Goal: Find specific page/section: Find specific page/section

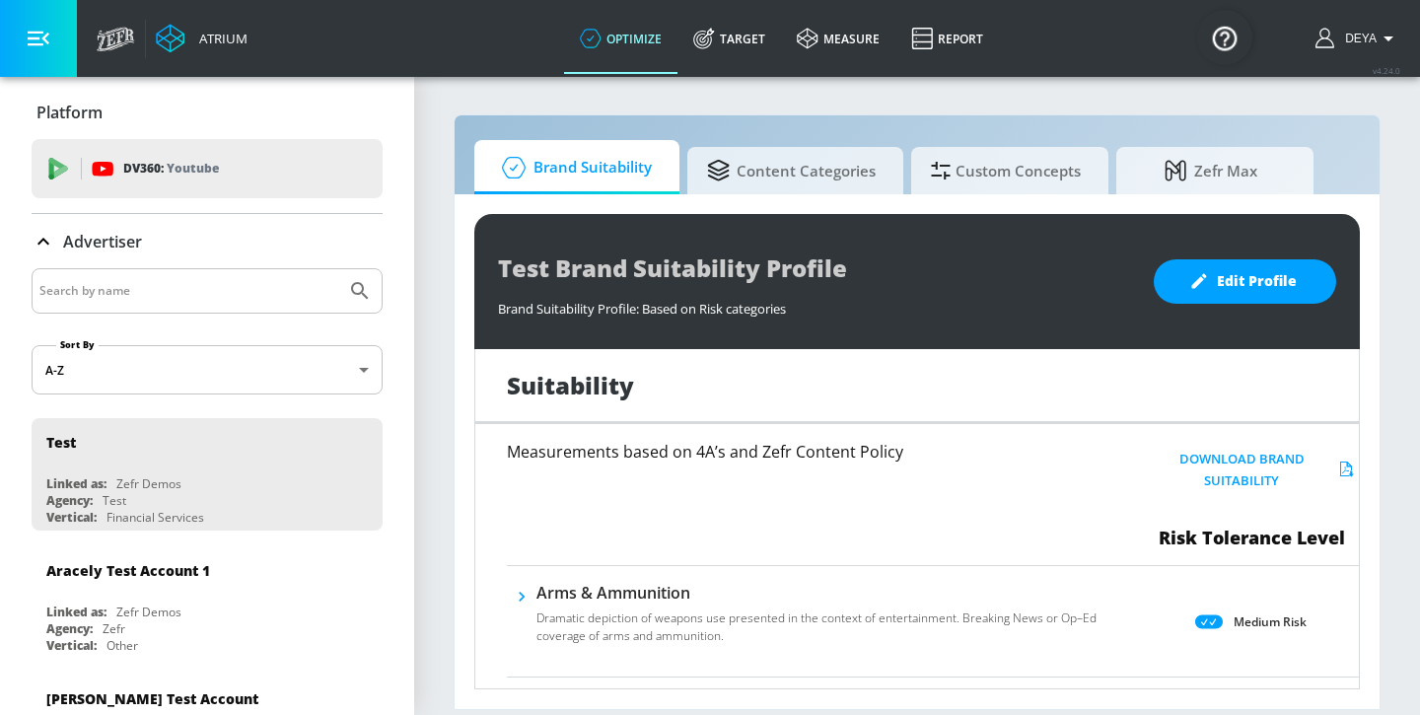
click at [162, 292] on input "Search by name" at bounding box center [188, 291] width 299 height 26
type input "deya"
click at [338, 269] on button "Submit Search" at bounding box center [359, 290] width 43 height 43
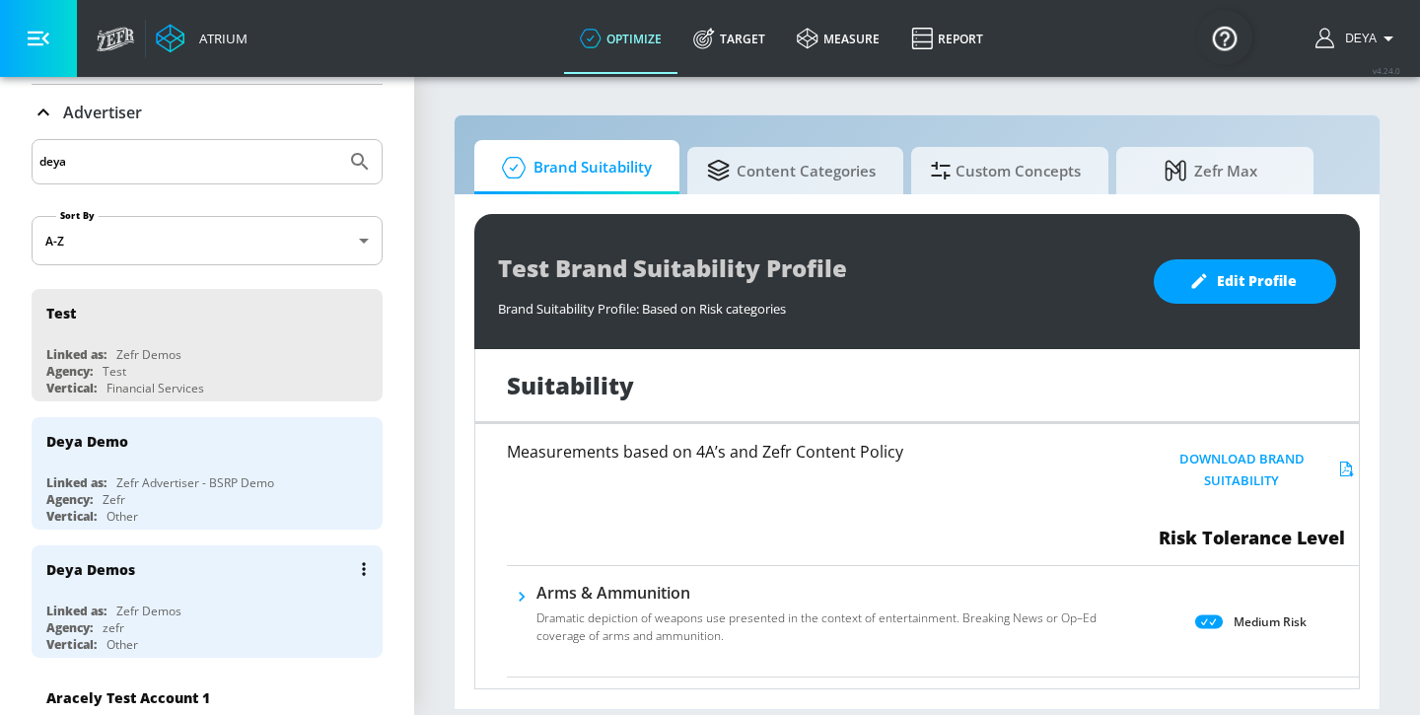
scroll to position [232, 0]
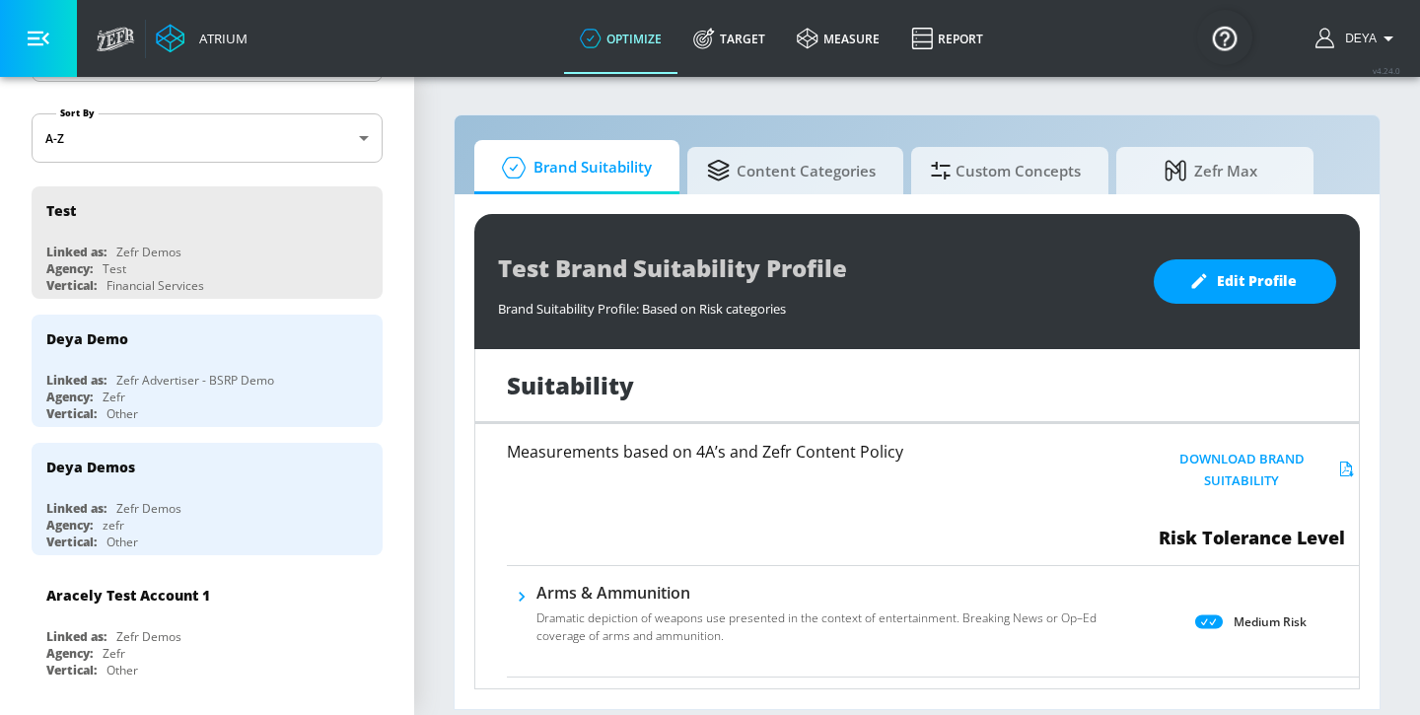
click at [186, 375] on div "Zefr Advertiser - BSRP Demo" at bounding box center [195, 380] width 158 height 17
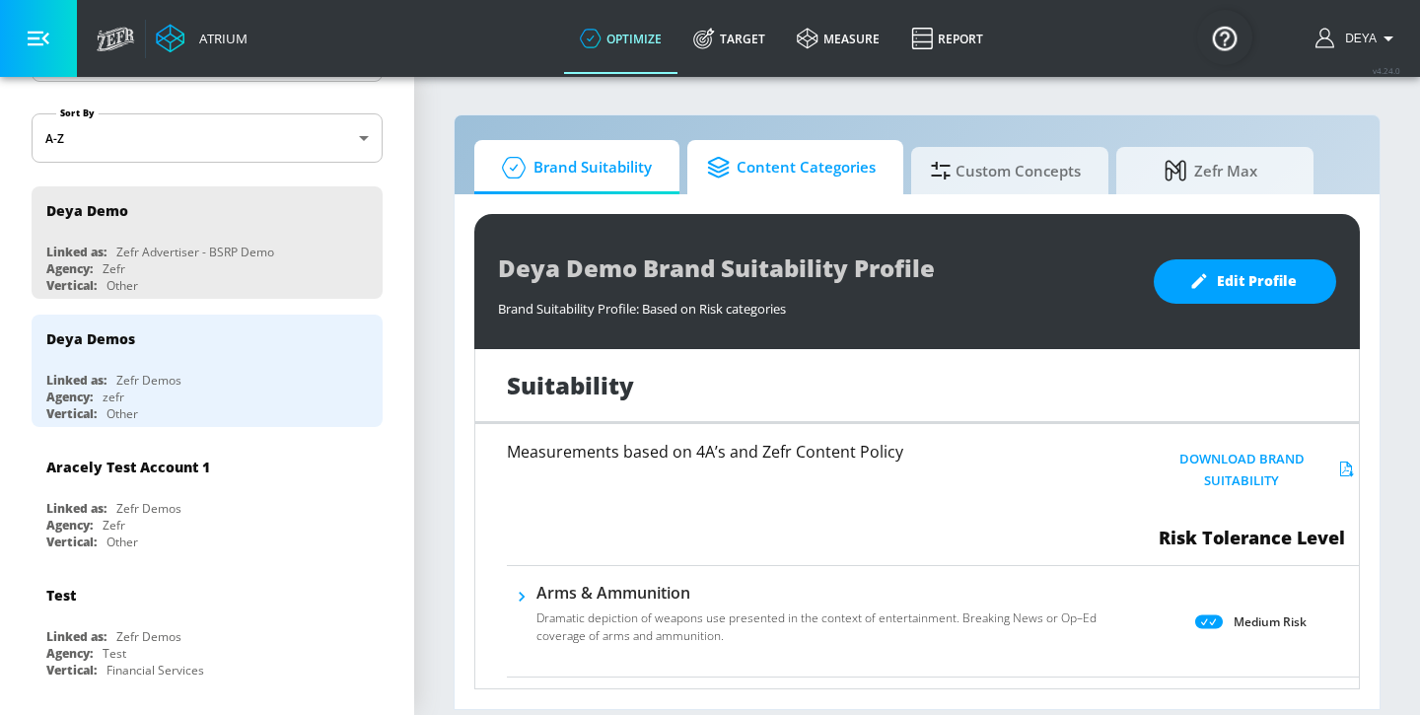
click at [757, 167] on span "Content Categories" at bounding box center [791, 167] width 169 height 47
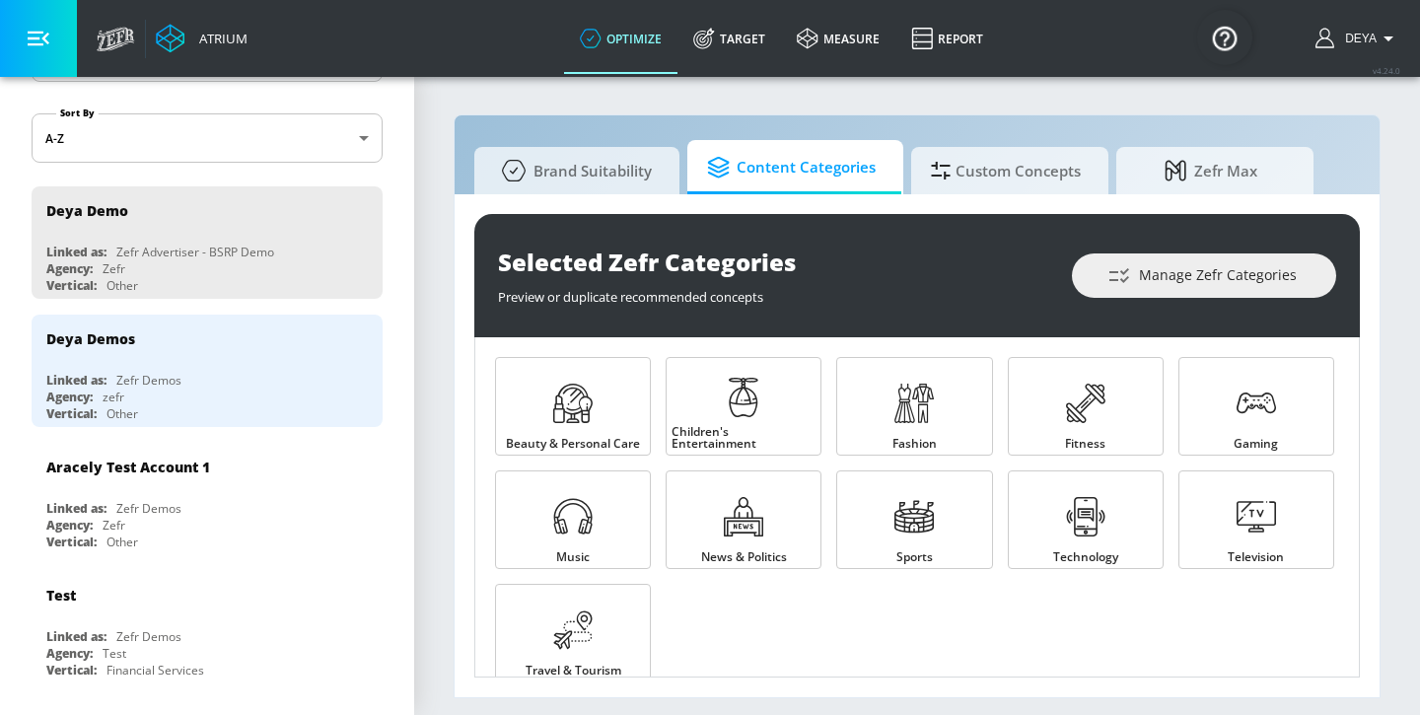
scroll to position [31, 0]
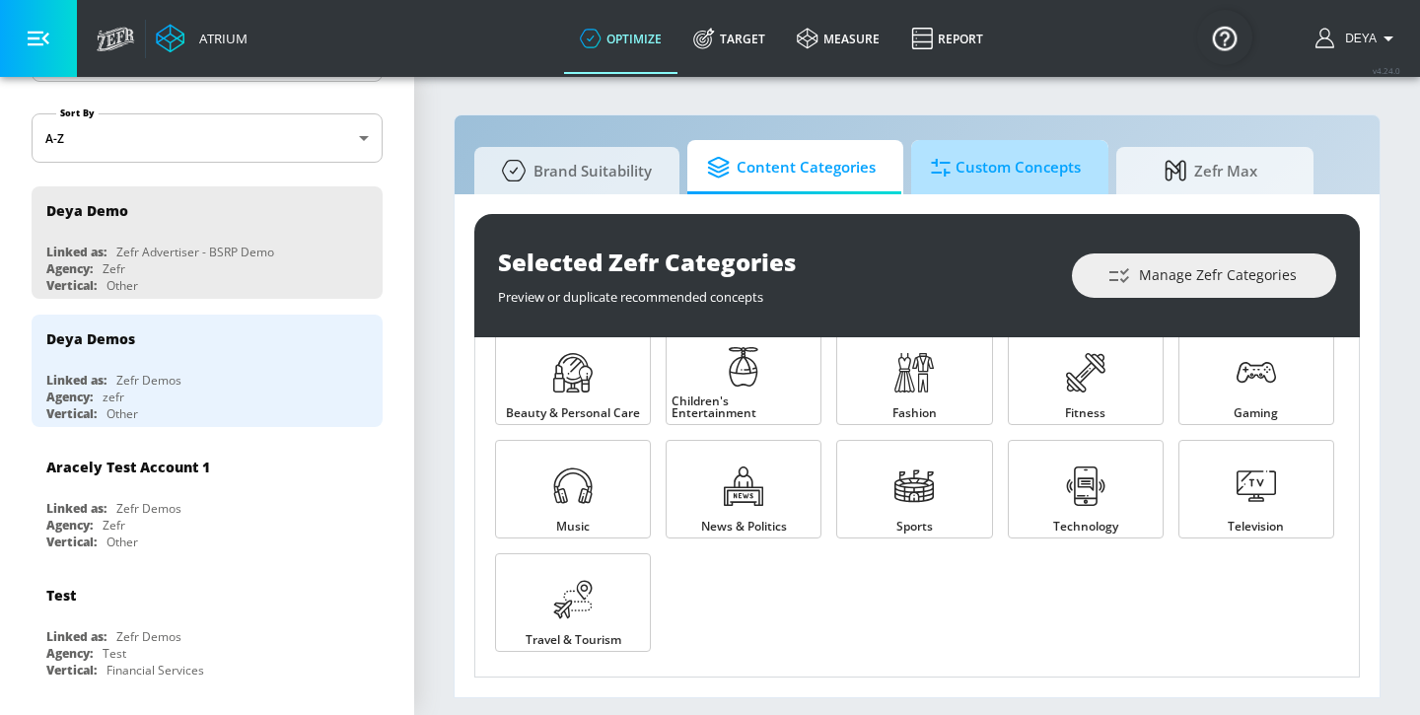
click at [975, 162] on span "Custom Concepts" at bounding box center [1006, 167] width 150 height 47
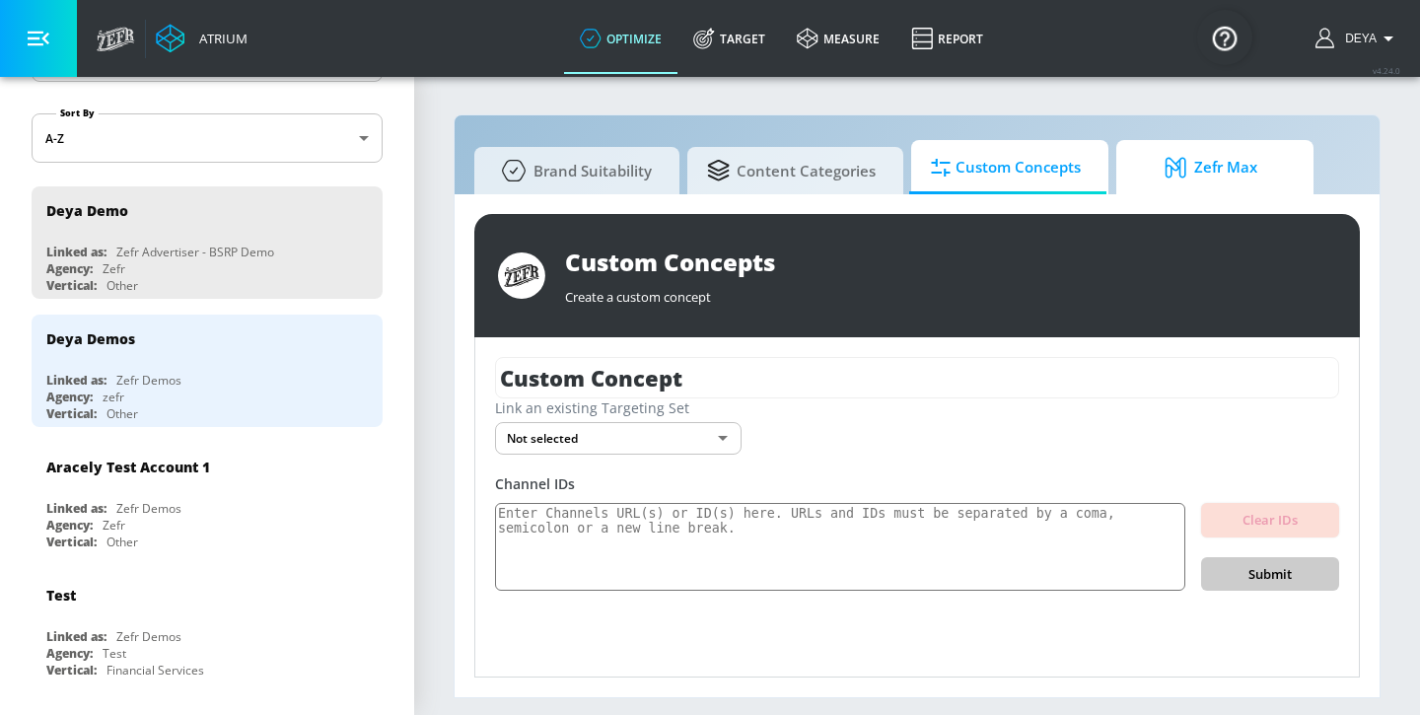
click at [1170, 175] on icon at bounding box center [1176, 167] width 21 height 21
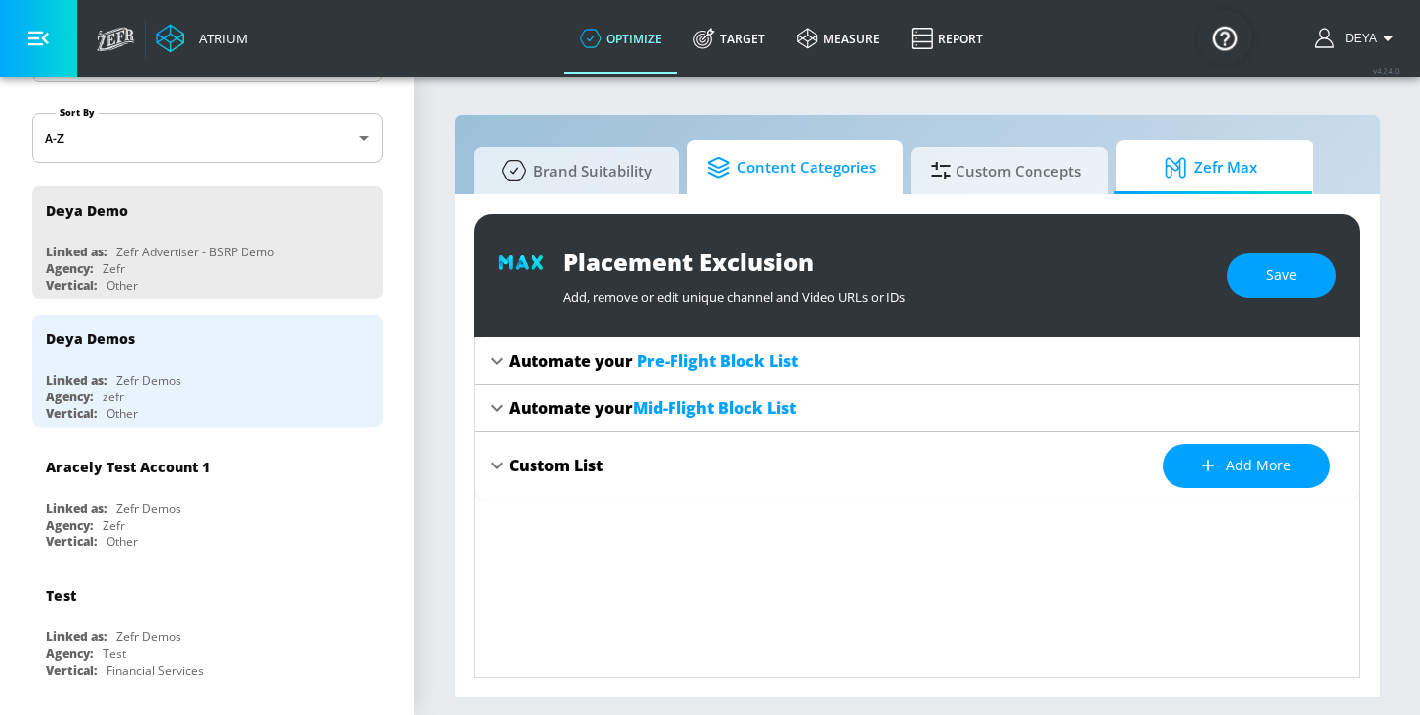
click at [752, 167] on span "Content Categories" at bounding box center [791, 167] width 169 height 47
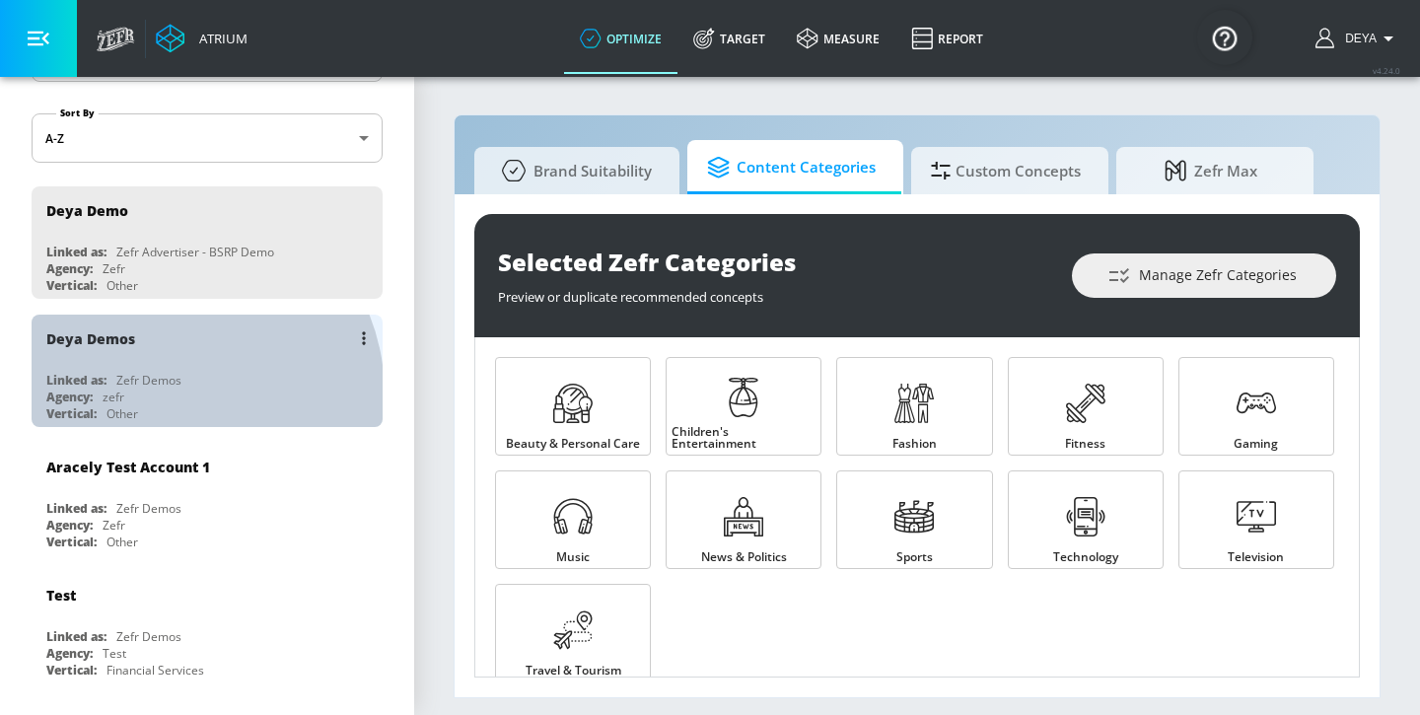
click at [170, 394] on div "Agency: zefr" at bounding box center [211, 397] width 331 height 17
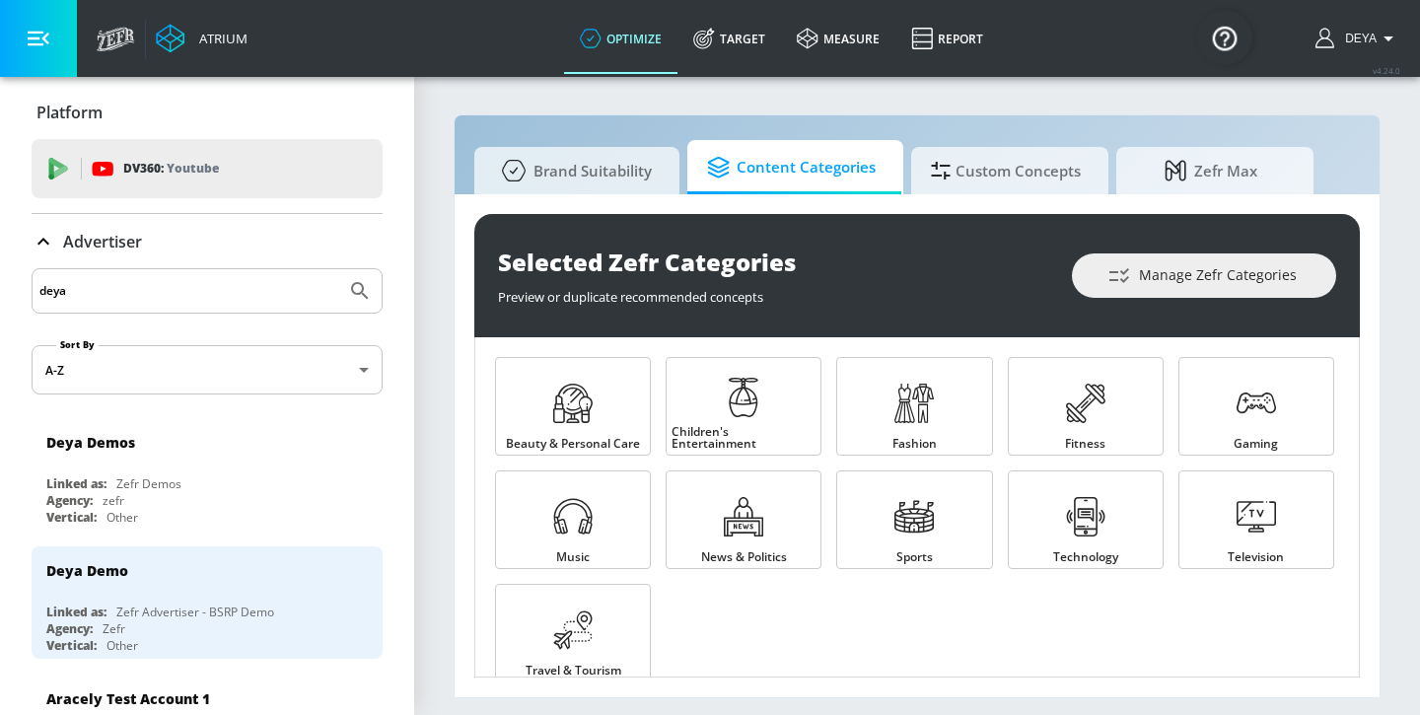
drag, startPoint x: 166, startPoint y: 294, endPoint x: -154, endPoint y: 264, distance: 320.9
click at [0, 264] on html "Atrium optimize Target measure Report optimize Target measure Report v 4.24.0 D…" at bounding box center [710, 357] width 1420 height 715
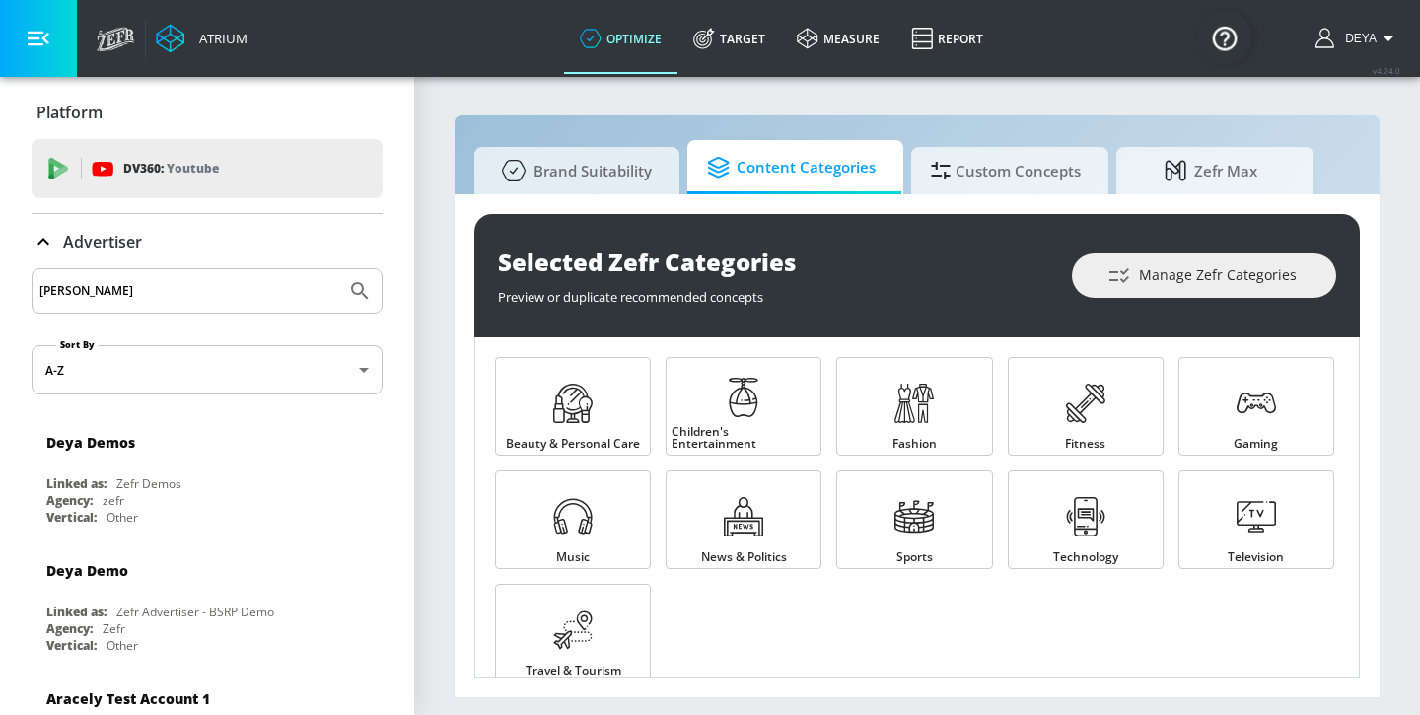
type input "[PERSON_NAME]"
click at [338, 269] on button "Submit Search" at bounding box center [359, 290] width 43 height 43
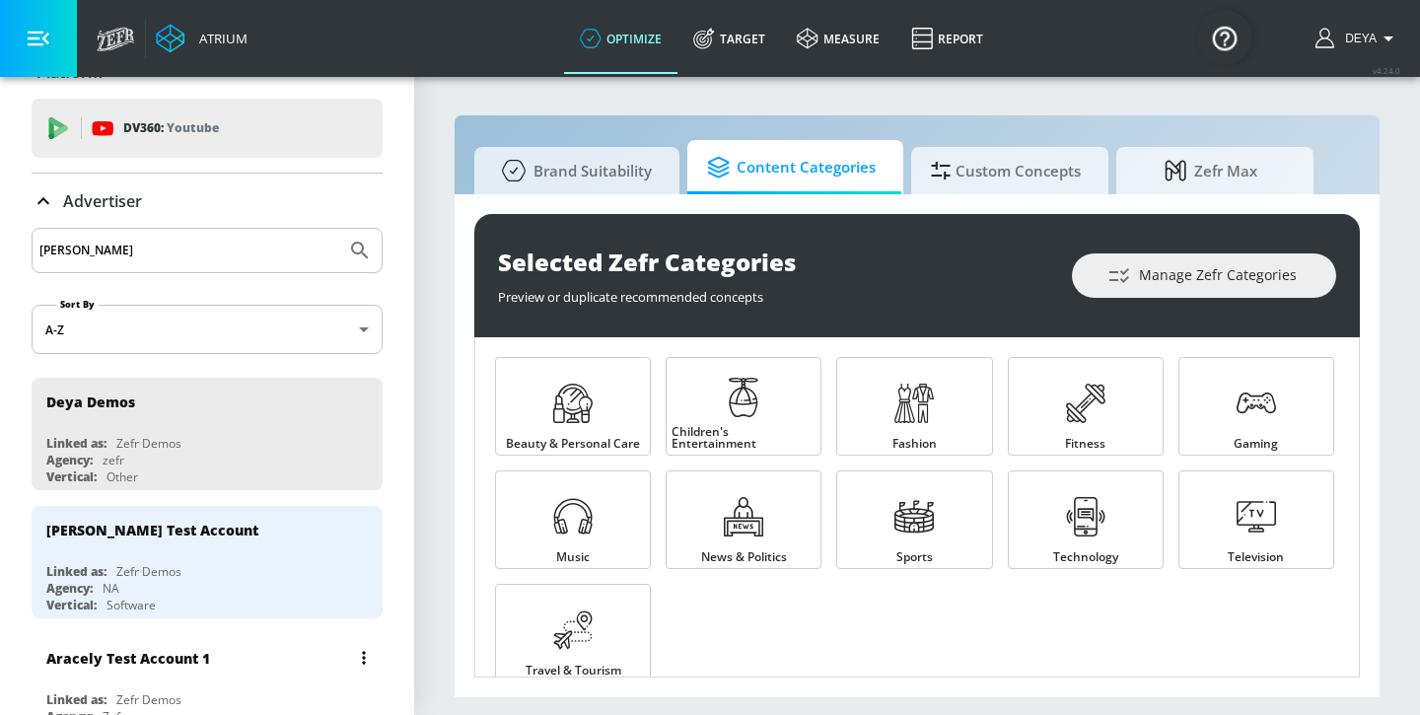
scroll to position [342, 0]
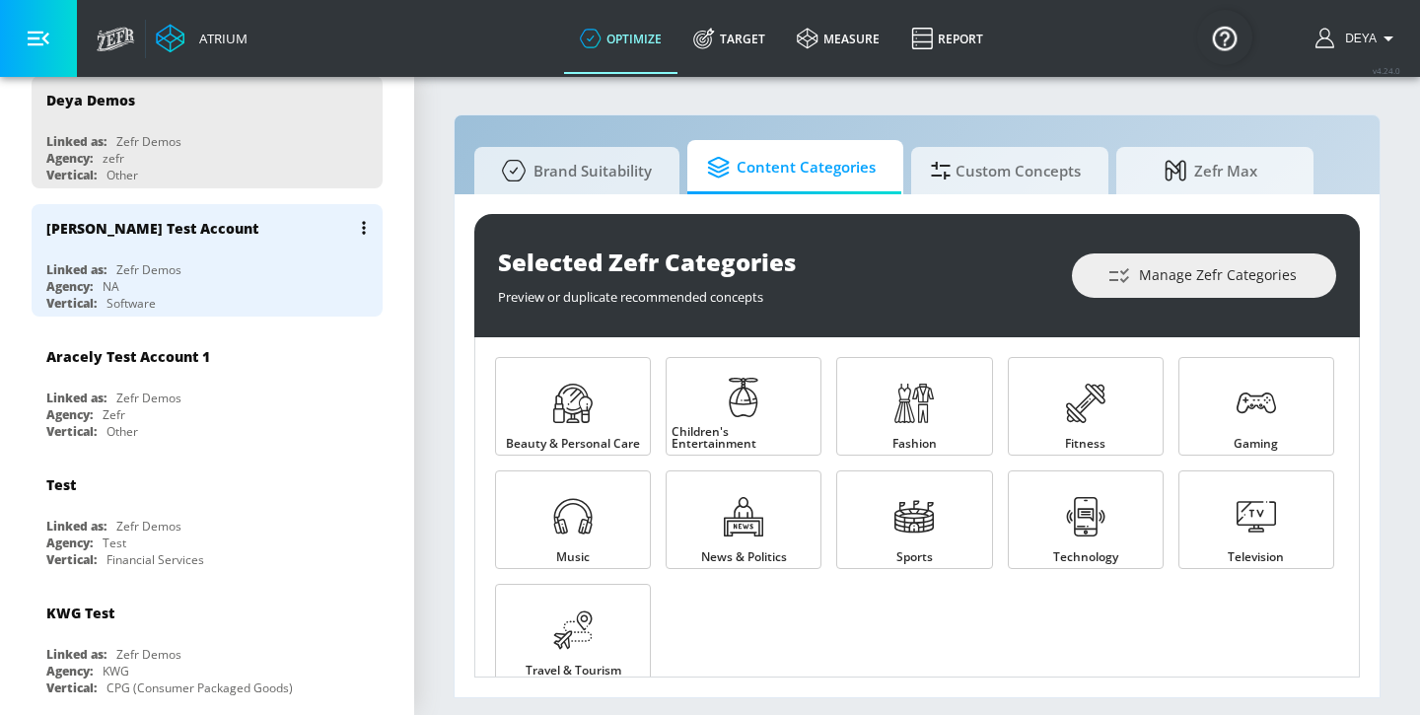
click at [157, 270] on div "Zefr Demos" at bounding box center [148, 269] width 65 height 17
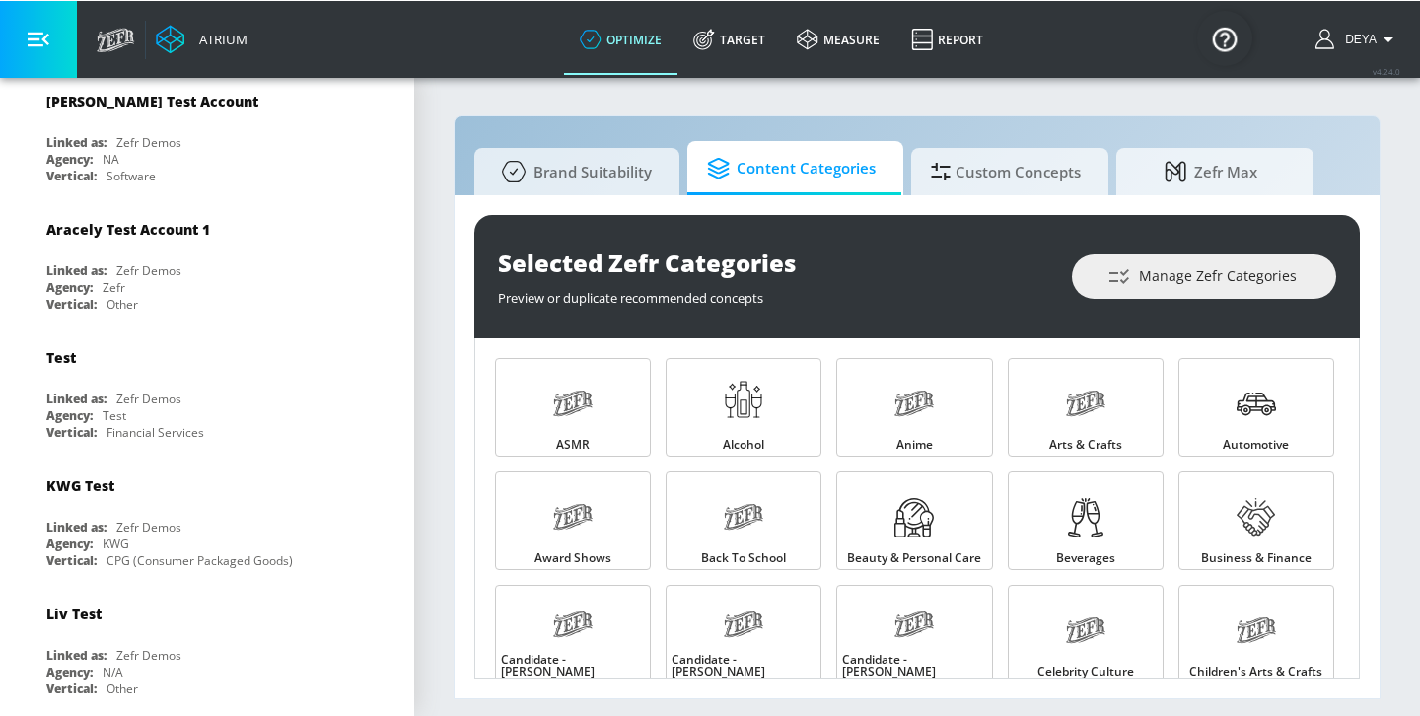
scroll to position [342, 0]
